Goal: Task Accomplishment & Management: Manage account settings

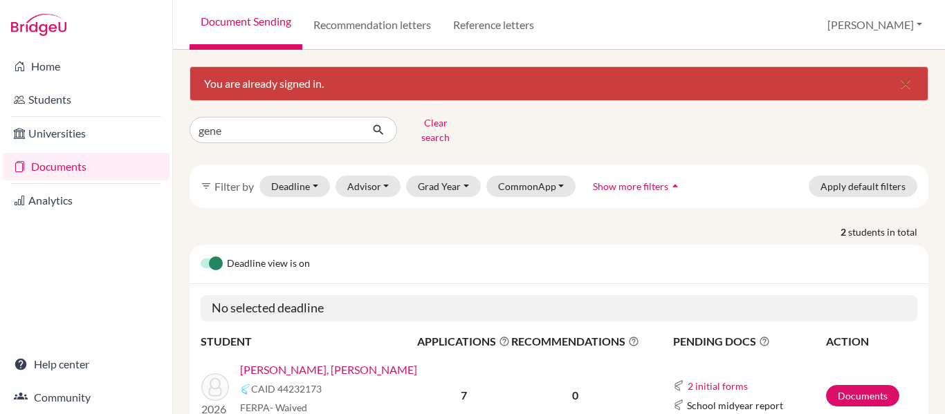
click at [52, 165] on link "Documents" at bounding box center [86, 167] width 167 height 28
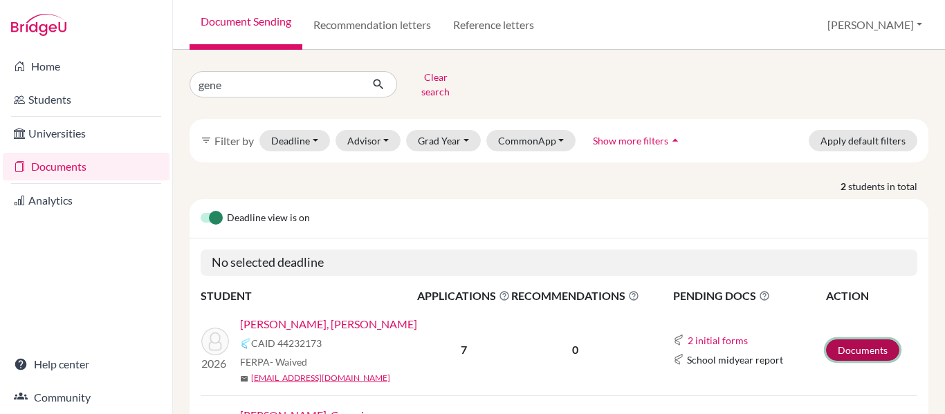
click at [872, 340] on link "Documents" at bounding box center [862, 350] width 73 height 21
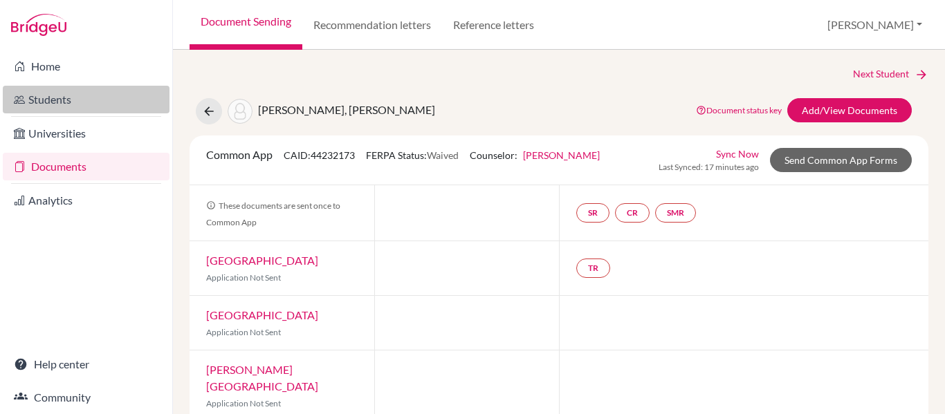
click at [60, 105] on link "Students" at bounding box center [86, 100] width 167 height 28
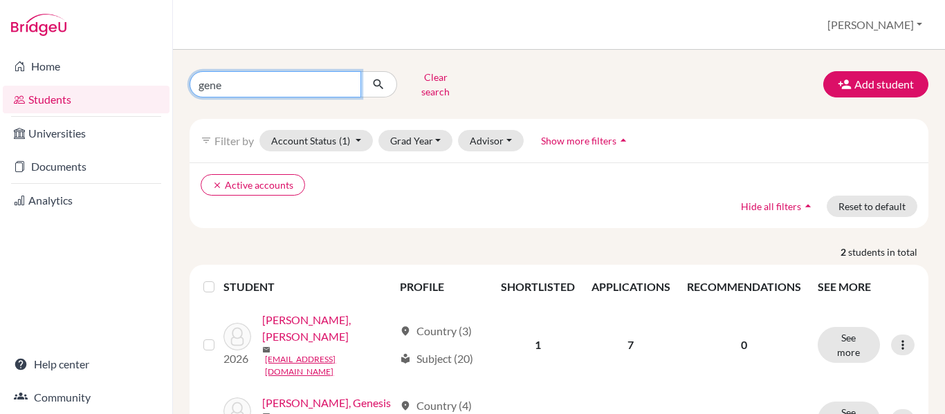
click at [234, 76] on input "gene" at bounding box center [276, 84] width 172 height 26
type input "g"
type input "atala"
click at [378, 77] on icon "submit" at bounding box center [378, 84] width 14 height 14
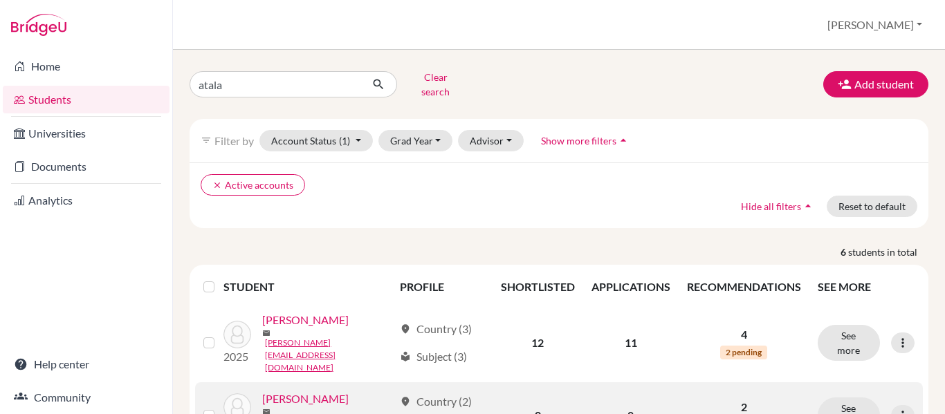
click at [330, 391] on link "[PERSON_NAME]" at bounding box center [305, 399] width 86 height 17
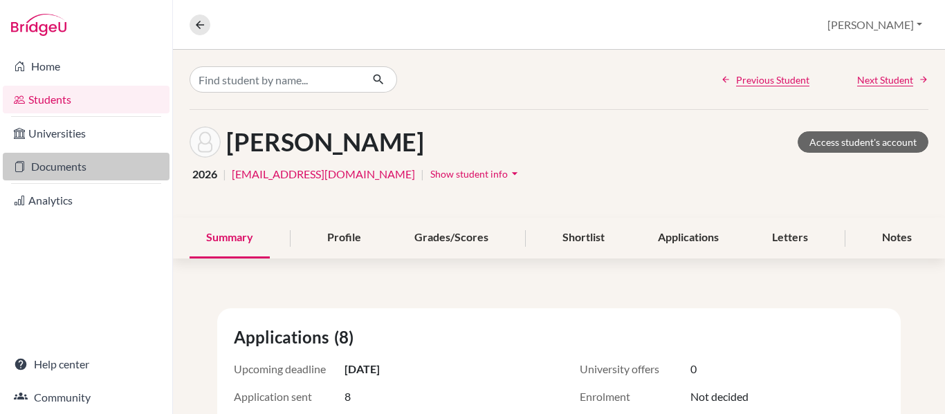
click at [55, 165] on link "Documents" at bounding box center [86, 167] width 167 height 28
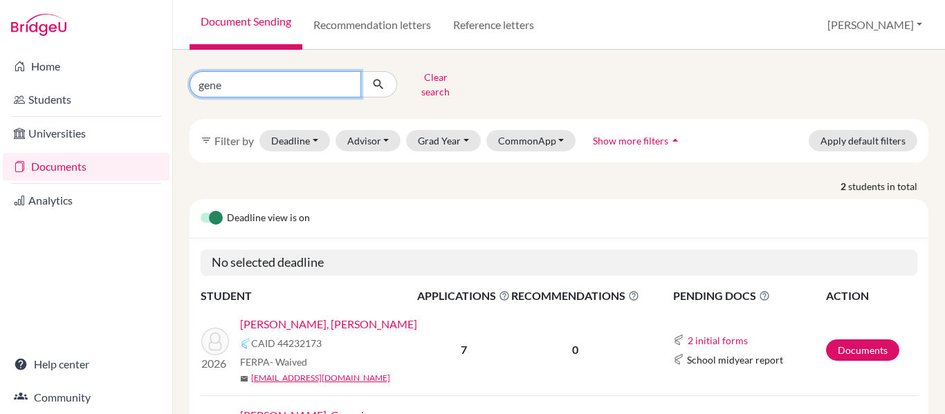
click at [257, 82] on input "gene" at bounding box center [276, 84] width 172 height 26
type input "g"
type input "atala"
click at [381, 80] on icon "submit" at bounding box center [378, 84] width 14 height 14
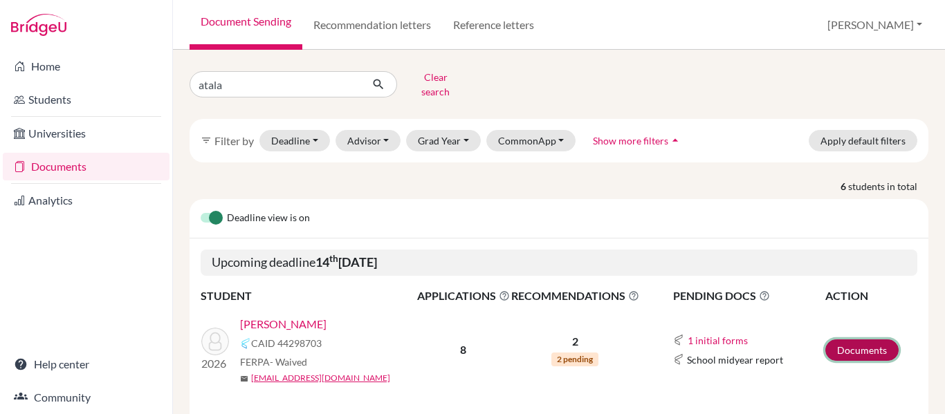
click at [854, 341] on link "Documents" at bounding box center [861, 350] width 73 height 21
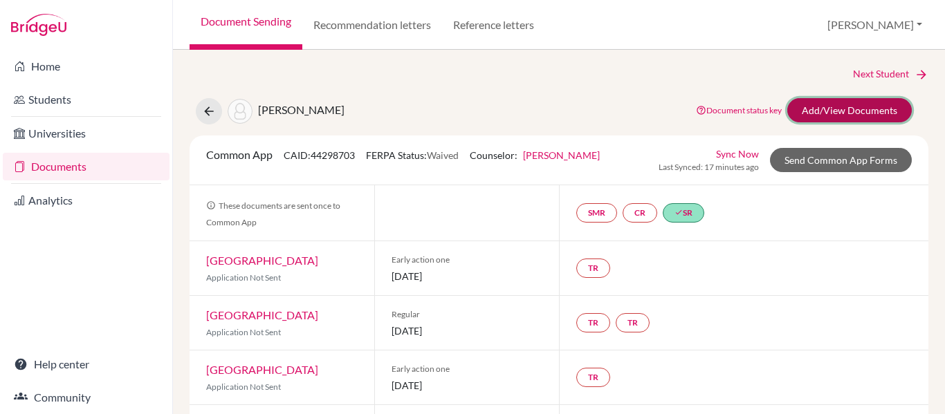
click at [824, 104] on link "Add/View Documents" at bounding box center [849, 110] width 125 height 24
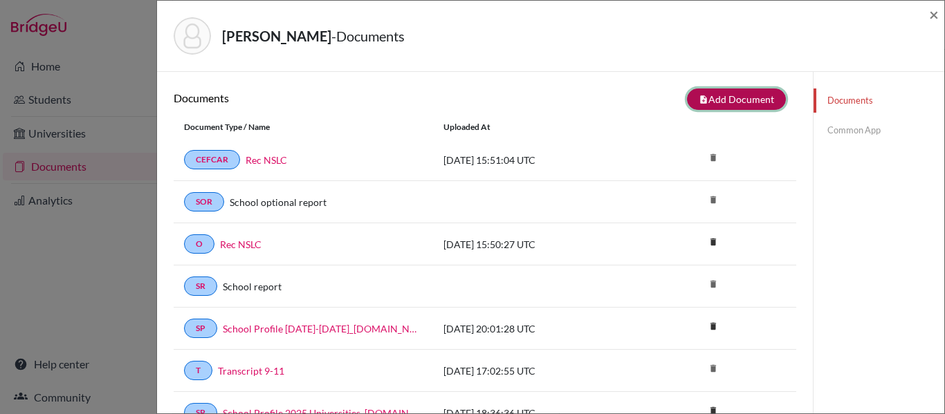
click at [747, 98] on button "note_add Add Document" at bounding box center [736, 99] width 99 height 21
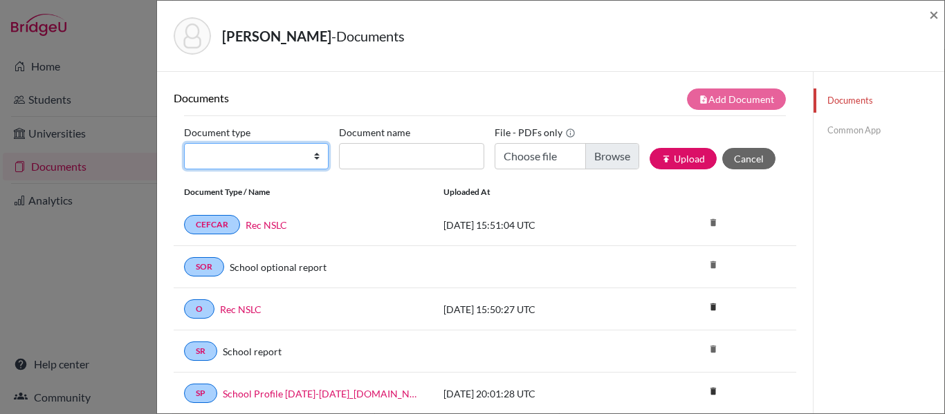
click at [273, 154] on select "Change explanation for Common App reports Counselor recommendation Internationa…" at bounding box center [256, 156] width 145 height 26
select select "4"
click at [184, 143] on select "Change explanation for Common App reports Counselor recommendation Internationa…" at bounding box center [256, 156] width 145 height 26
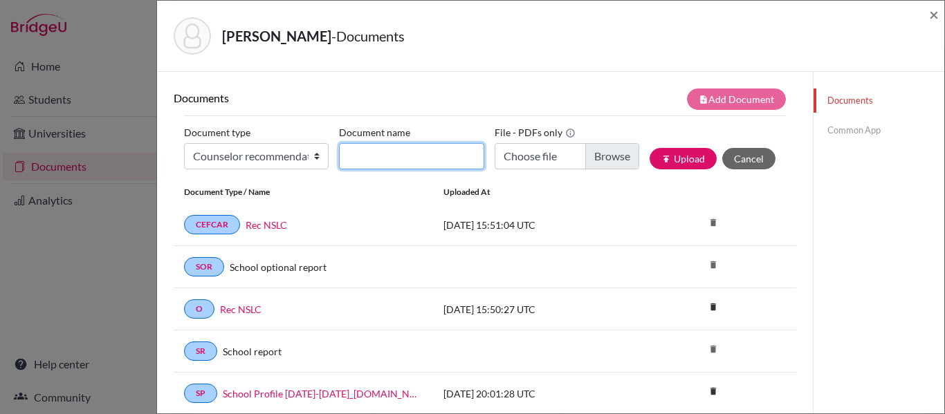
click at [368, 152] on input "Document name" at bounding box center [411, 156] width 145 height 26
type input "Rec [PERSON_NAME]"
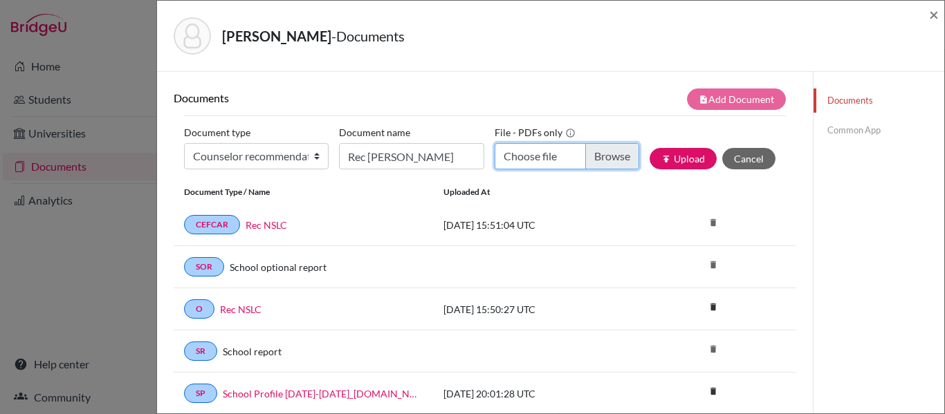
click at [614, 160] on input "Choose file" at bounding box center [567, 156] width 145 height 26
type input "C:\fakepath\Rec [PERSON_NAME].pdf"
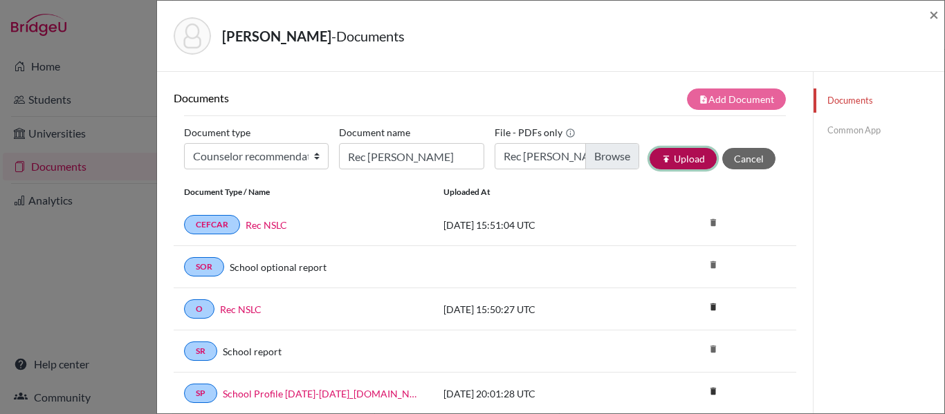
click at [681, 156] on button "publish Upload" at bounding box center [683, 158] width 67 height 21
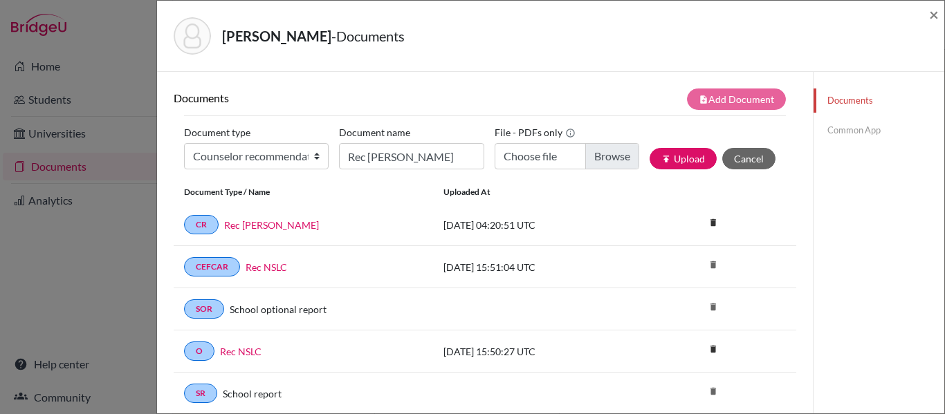
click at [850, 127] on link "Common App" at bounding box center [878, 130] width 131 height 24
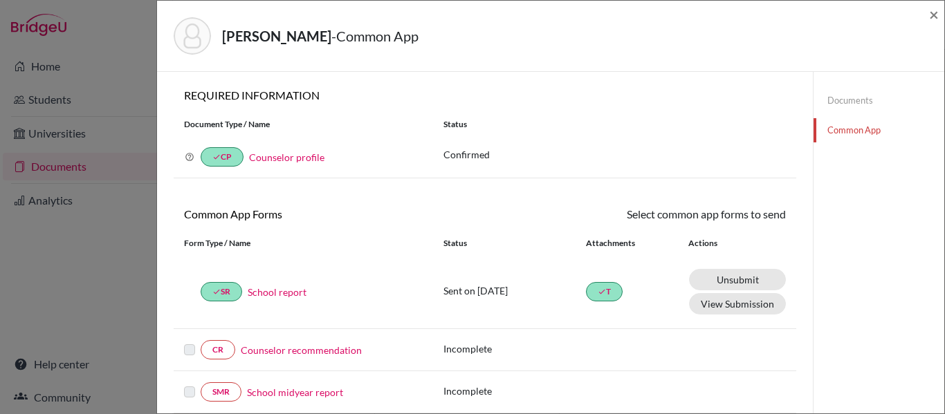
click at [273, 350] on link "Counselor recommendation" at bounding box center [301, 350] width 121 height 15
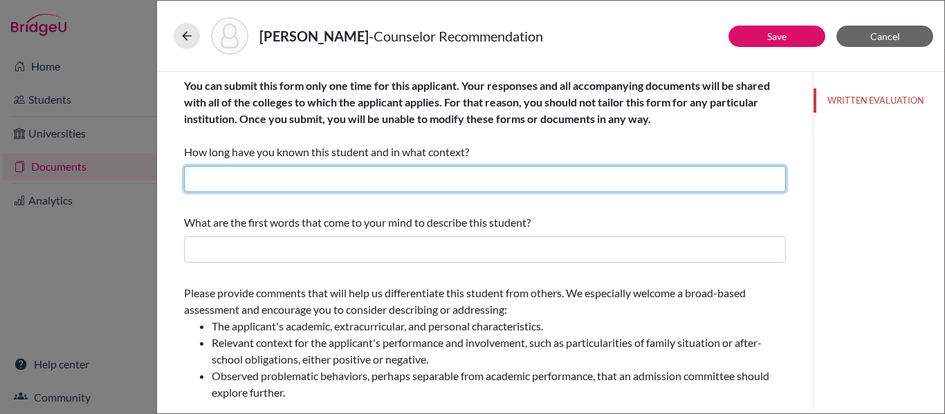
click at [309, 174] on input "text" at bounding box center [485, 179] width 602 height 26
type input "Three years as her counselor"
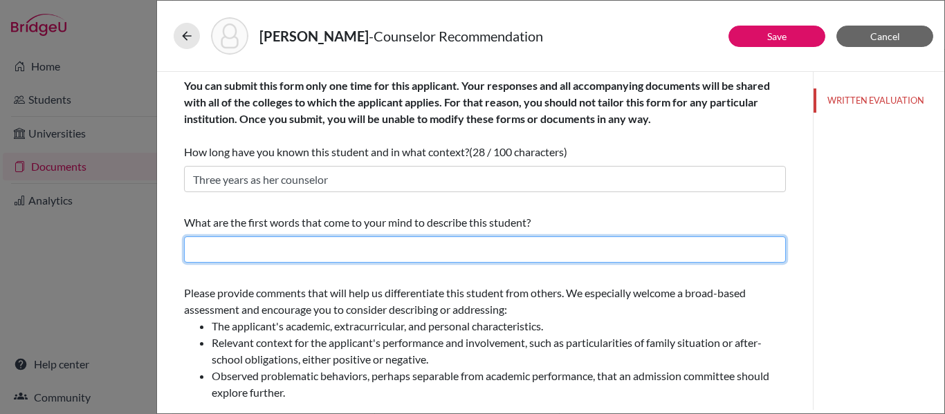
click at [258, 250] on input "text" at bounding box center [485, 250] width 602 height 26
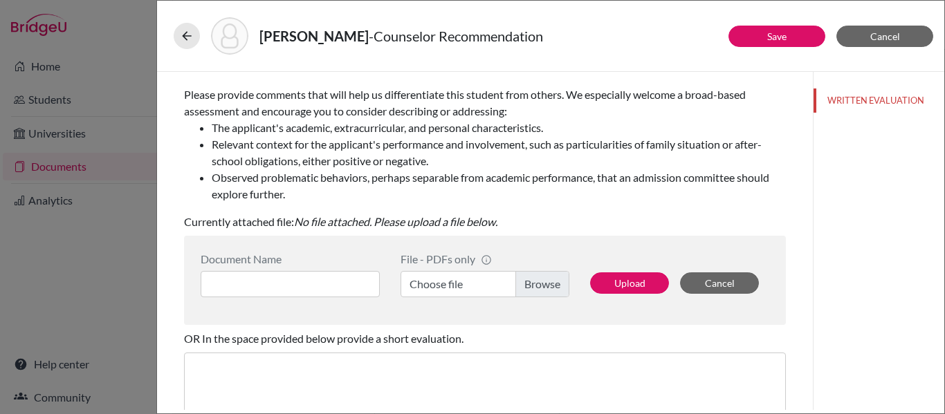
scroll to position [200, 0]
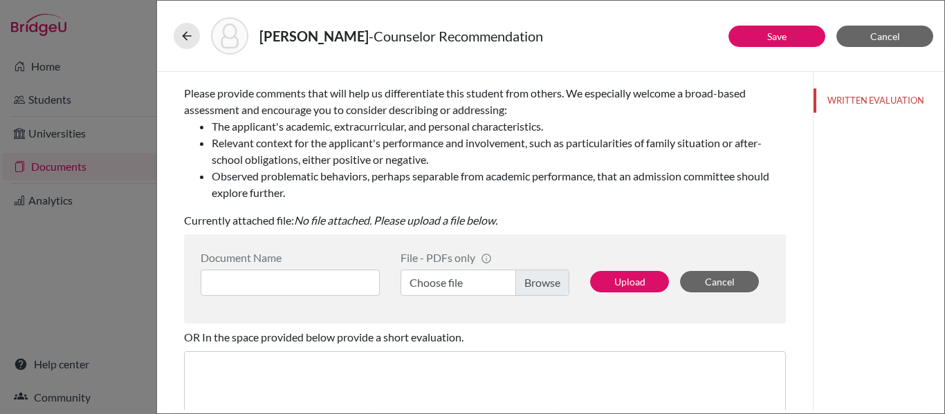
type input "Artistic, dedicated, down to earth, hard worker, [PERSON_NAME] and [PERSON_NAME]"
click at [551, 286] on label "Choose file" at bounding box center [485, 283] width 169 height 26
click at [551, 286] on input "Choose file" at bounding box center [485, 283] width 169 height 26
click at [299, 280] on input at bounding box center [290, 283] width 179 height 26
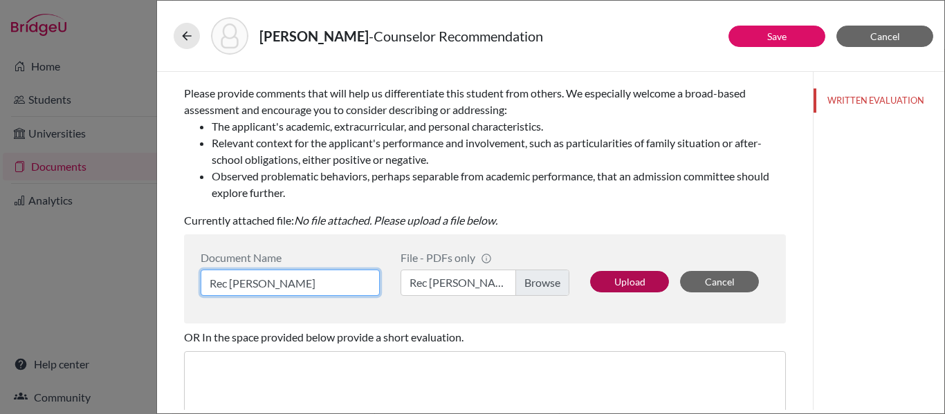
type input "Rec [PERSON_NAME]"
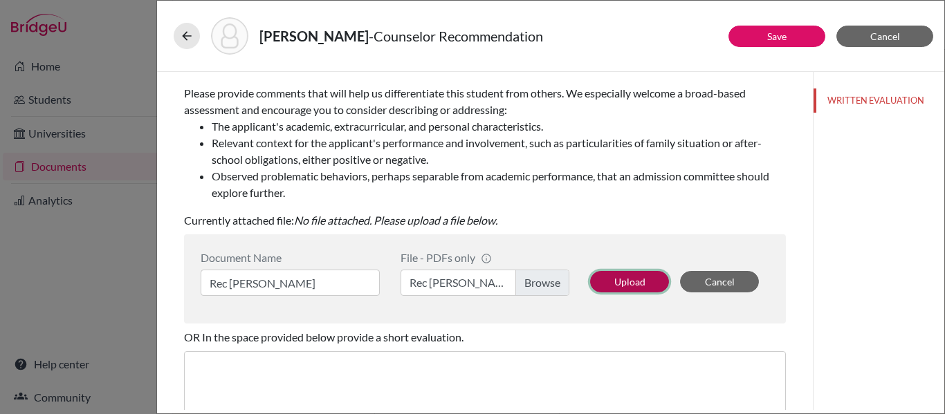
click at [630, 282] on button "Upload" at bounding box center [629, 281] width 79 height 21
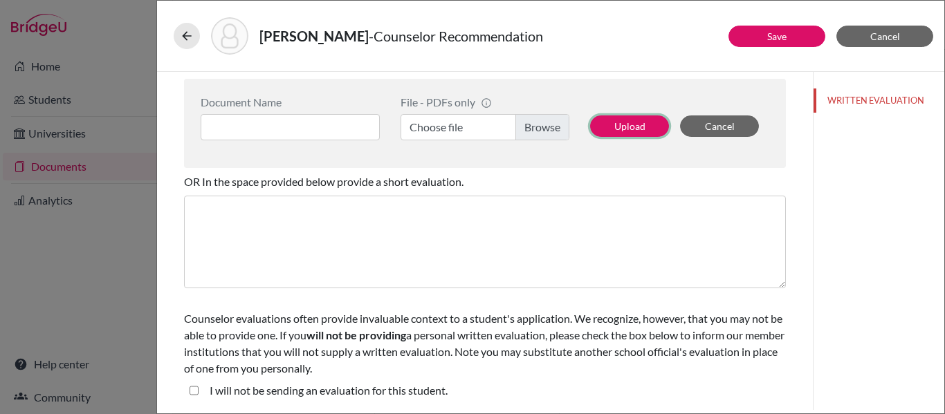
scroll to position [0, 0]
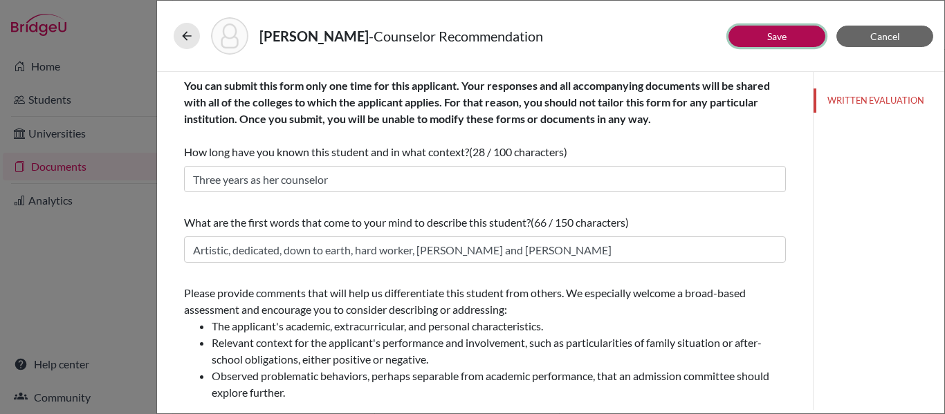
click at [757, 37] on button "Save" at bounding box center [776, 36] width 97 height 21
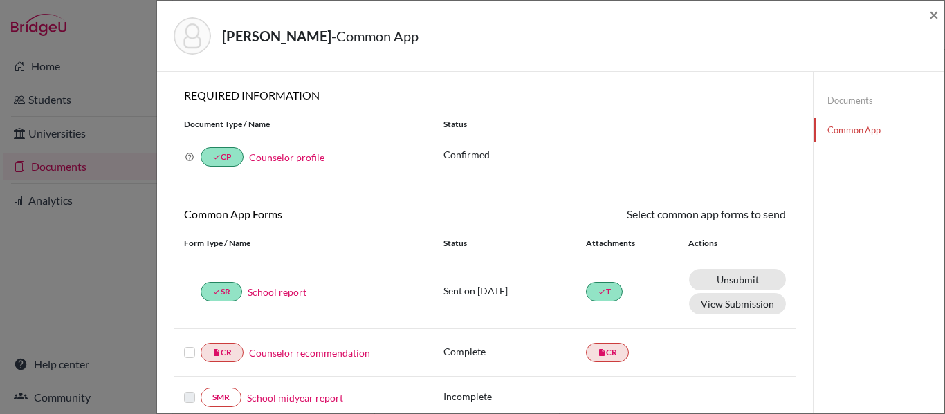
click at [190, 344] on label at bounding box center [189, 344] width 11 height 0
click at [0, 0] on input "checkbox" at bounding box center [0, 0] width 0 height 0
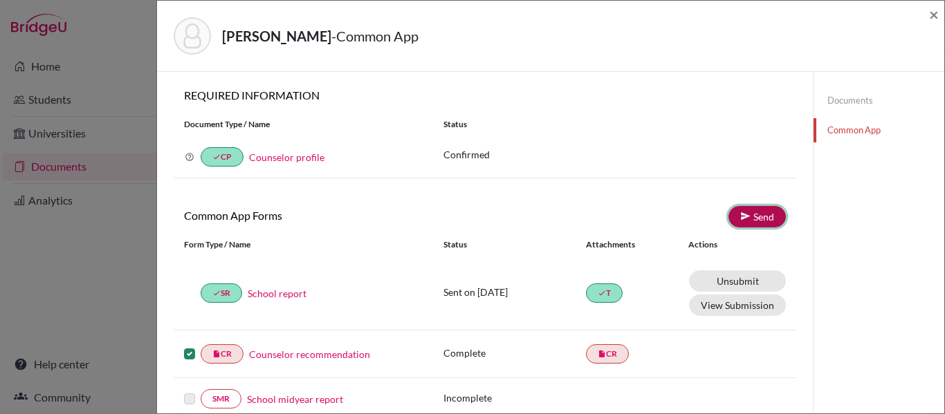
click at [755, 216] on link "Send" at bounding box center [756, 216] width 57 height 21
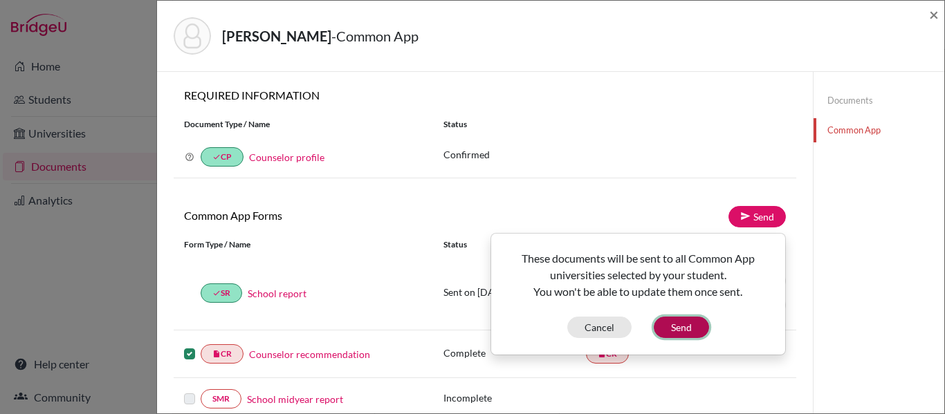
click at [692, 330] on button "Send" at bounding box center [681, 327] width 55 height 21
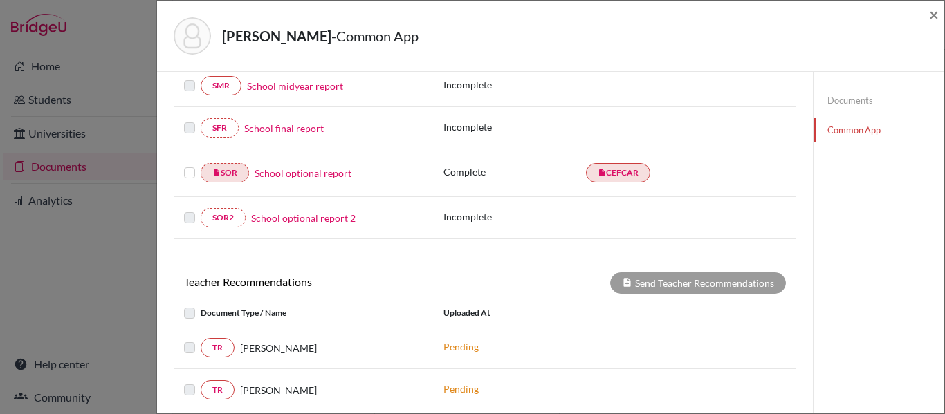
scroll to position [311, 0]
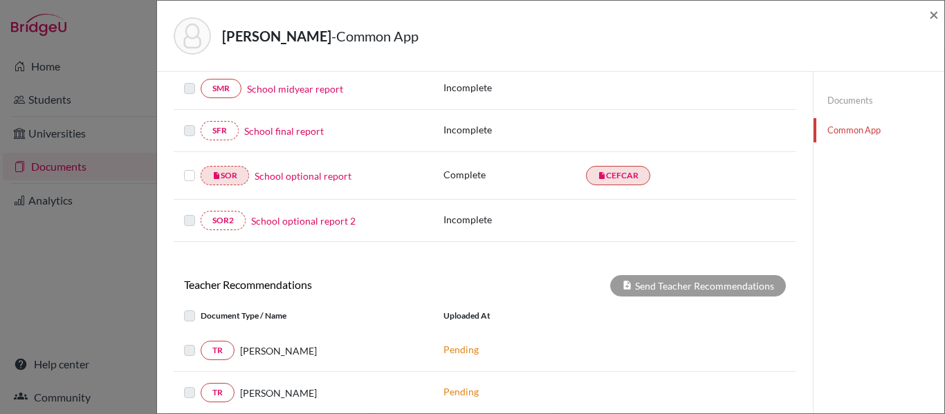
click at [196, 172] on div at bounding box center [192, 175] width 17 height 17
click at [193, 167] on label at bounding box center [189, 167] width 11 height 0
click at [0, 0] on input "checkbox" at bounding box center [0, 0] width 0 height 0
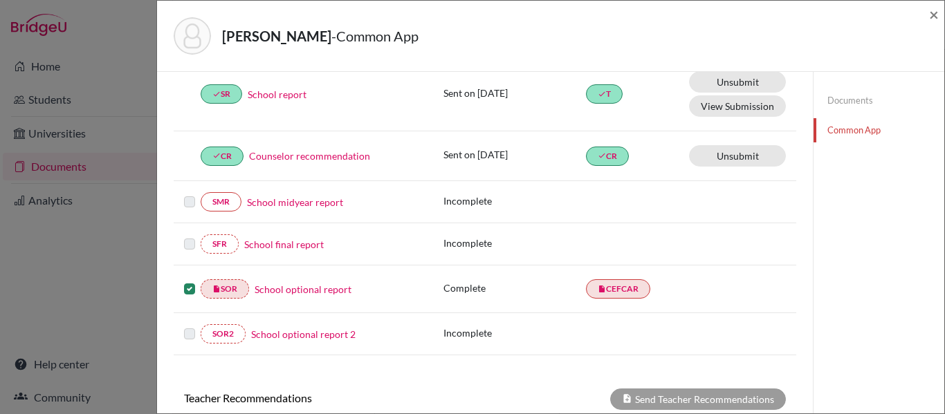
scroll to position [199, 0]
click at [735, 223] on div "SMR School midyear report Incomplete" at bounding box center [485, 203] width 623 height 42
click at [934, 15] on span "×" at bounding box center [934, 14] width 10 height 20
